Goal: Obtain resource: Obtain resource

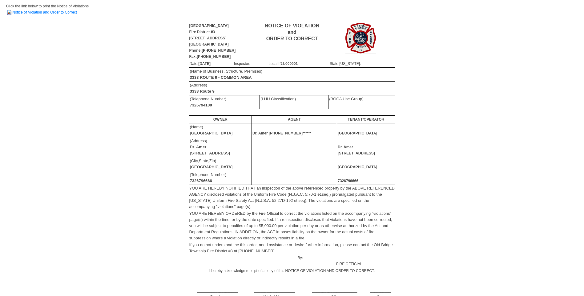
click at [59, 14] on td "Click the link below to print the Notice of Violations Notice of Violation and …" at bounding box center [292, 12] width 572 height 19
click at [58, 14] on link "Notice of Violation and Order to Correct" at bounding box center [41, 12] width 71 height 4
